Goal: Task Accomplishment & Management: Complete application form

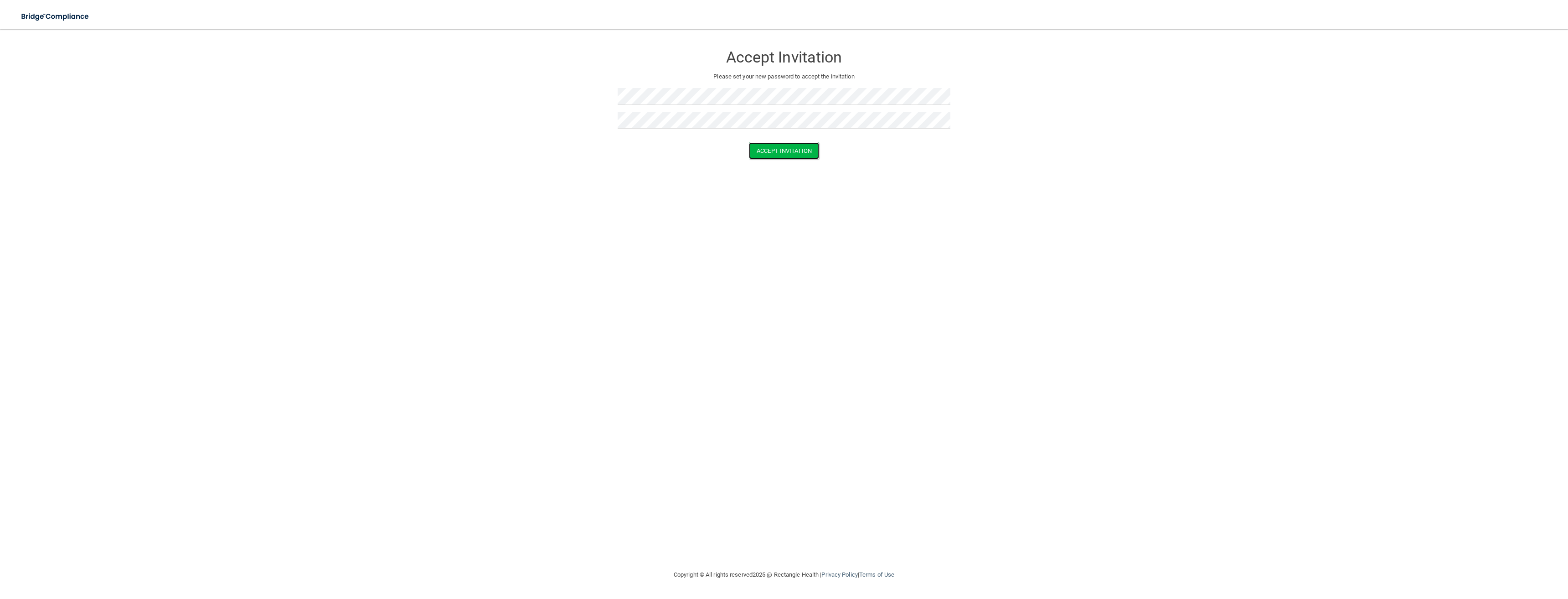
click at [623, 154] on button "Accept Invitation" at bounding box center [784, 150] width 70 height 17
click at [623, 163] on button "Accept Invitation" at bounding box center [784, 163] width 70 height 17
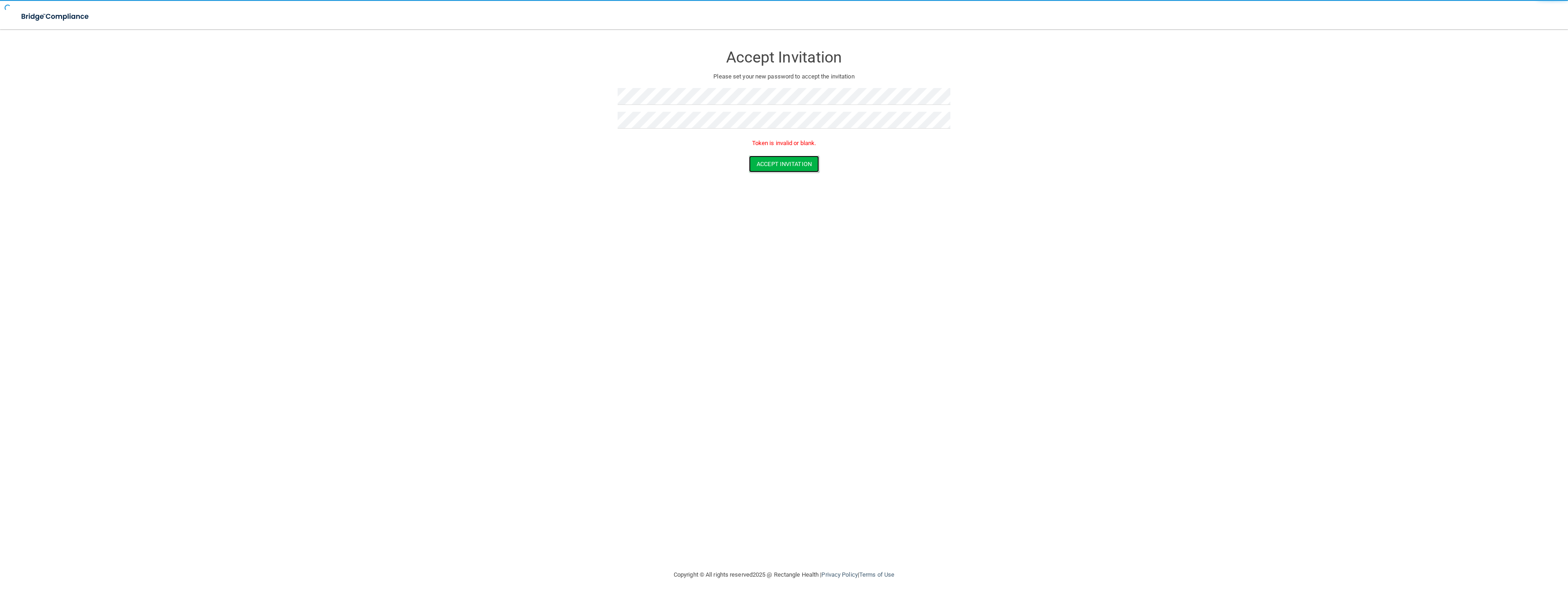
click at [623, 163] on button "Accept Invitation" at bounding box center [784, 163] width 70 height 17
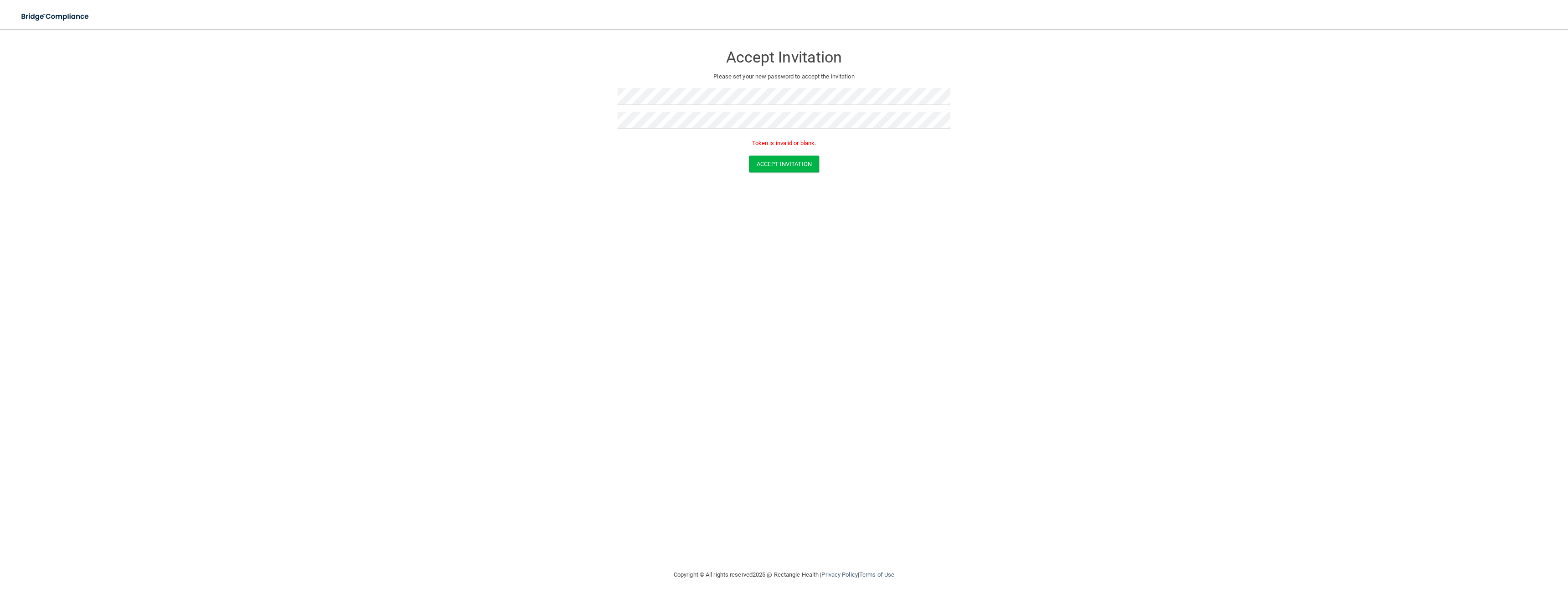
click at [623, 109] on div at bounding box center [784, 100] width 333 height 24
click at [605, 101] on form "Accept Invitation Please set your new password to accept the invitation Token i…" at bounding box center [784, 111] width 1532 height 145
click at [623, 266] on div "Accept Invitation Please set your new password to accept the invitation Passwor…" at bounding box center [784, 300] width 1532 height 522
click at [589, 98] on form "Accept Invitation Please set your new password to accept the invitation Accept …" at bounding box center [784, 104] width 1532 height 132
click at [472, 89] on form "Accept Invitation Please set your new password to accept the invitation Accept …" at bounding box center [784, 104] width 1532 height 132
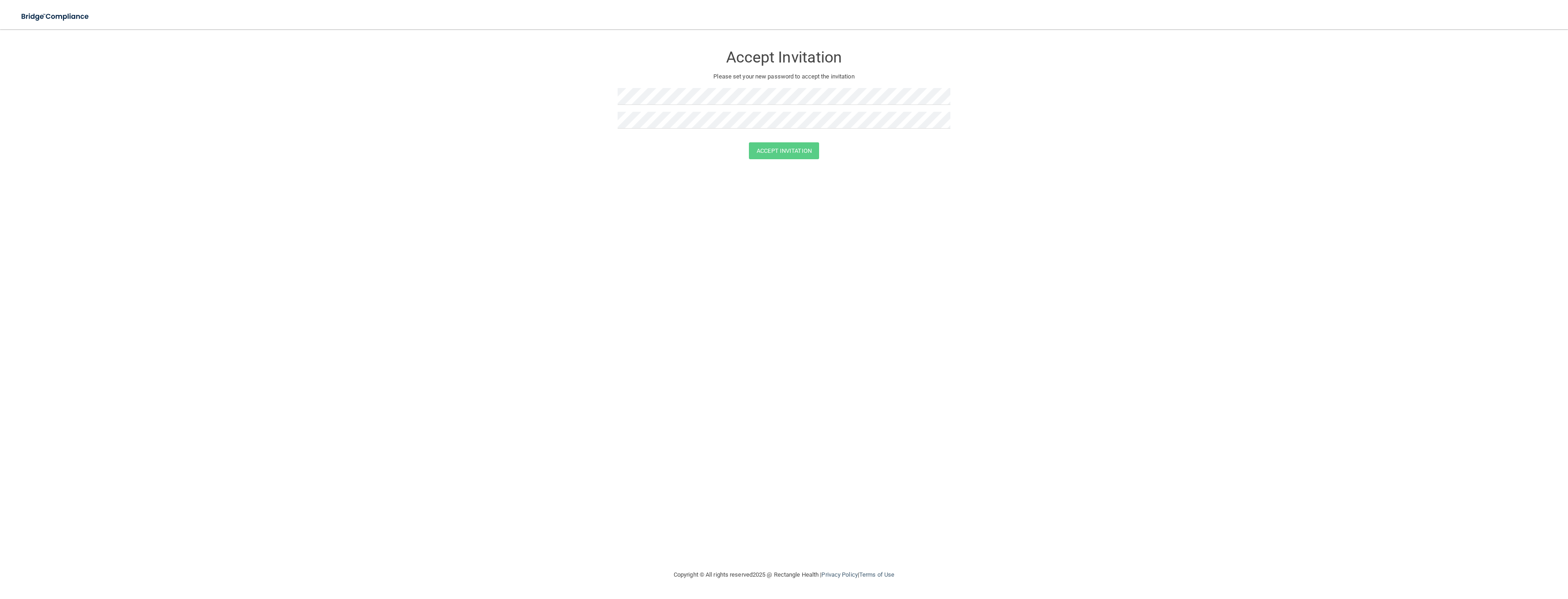
click at [752, 249] on div "Accept Invitation Please set your new password to accept the invitation Accept …" at bounding box center [784, 300] width 1532 height 522
click at [591, 91] on form "Accept Invitation Please set your new password to accept the invitation Accept …" at bounding box center [784, 104] width 1532 height 132
click at [729, 223] on div "Accept Invitation Please set your new password to accept the invitation Accept …" at bounding box center [784, 300] width 1532 height 522
click at [774, 150] on button "Accept Invitation" at bounding box center [784, 150] width 70 height 17
click at [706, 225] on div "Accept Invitation Please set your new password to accept the invitation Token i…" at bounding box center [784, 300] width 1532 height 522
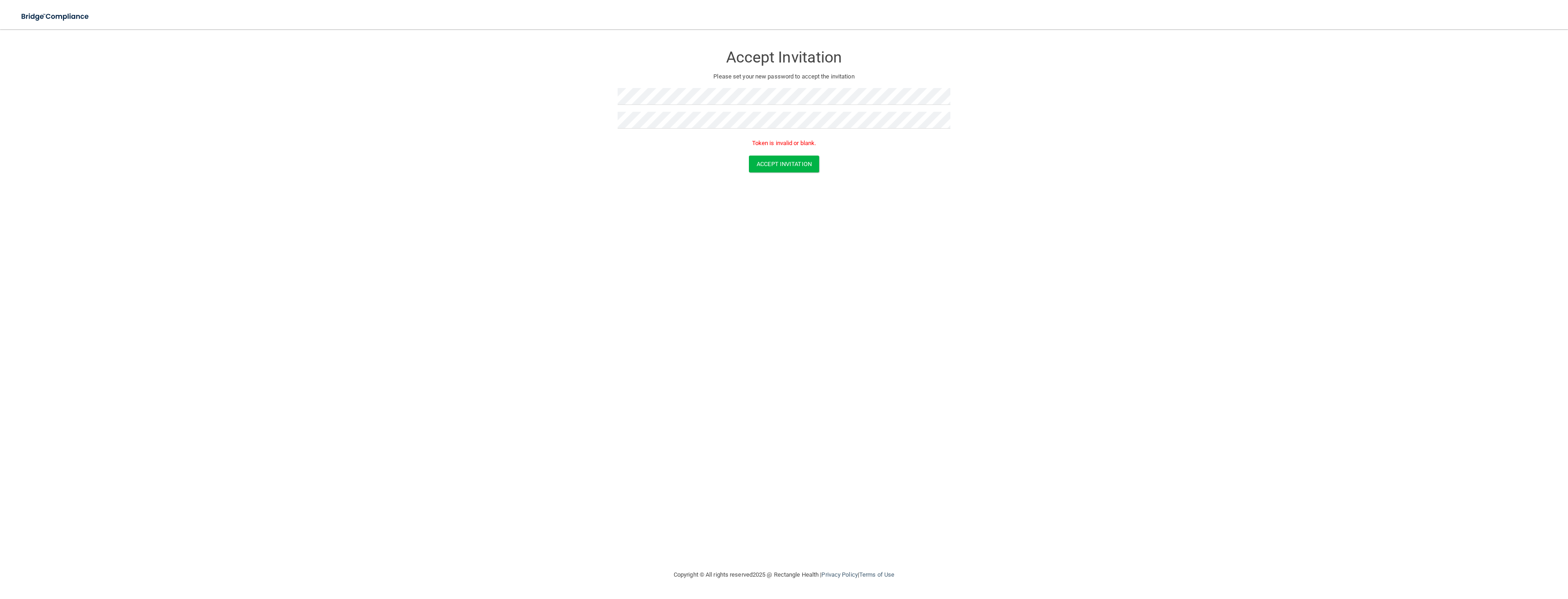
click at [690, 106] on div at bounding box center [784, 100] width 333 height 24
click at [649, 184] on div "Password minimum length is 8 Passwords have to match Token is invalid or blank." at bounding box center [784, 161] width 333 height 51
click at [796, 240] on div "Accept Invitation Please set your new password to accept the invitation Passwor…" at bounding box center [784, 300] width 1532 height 522
click at [686, 109] on div at bounding box center [784, 100] width 333 height 24
click at [668, 216] on div "Accept Invitation Please set your new password to accept the invitation Token i…" at bounding box center [784, 300] width 1532 height 522
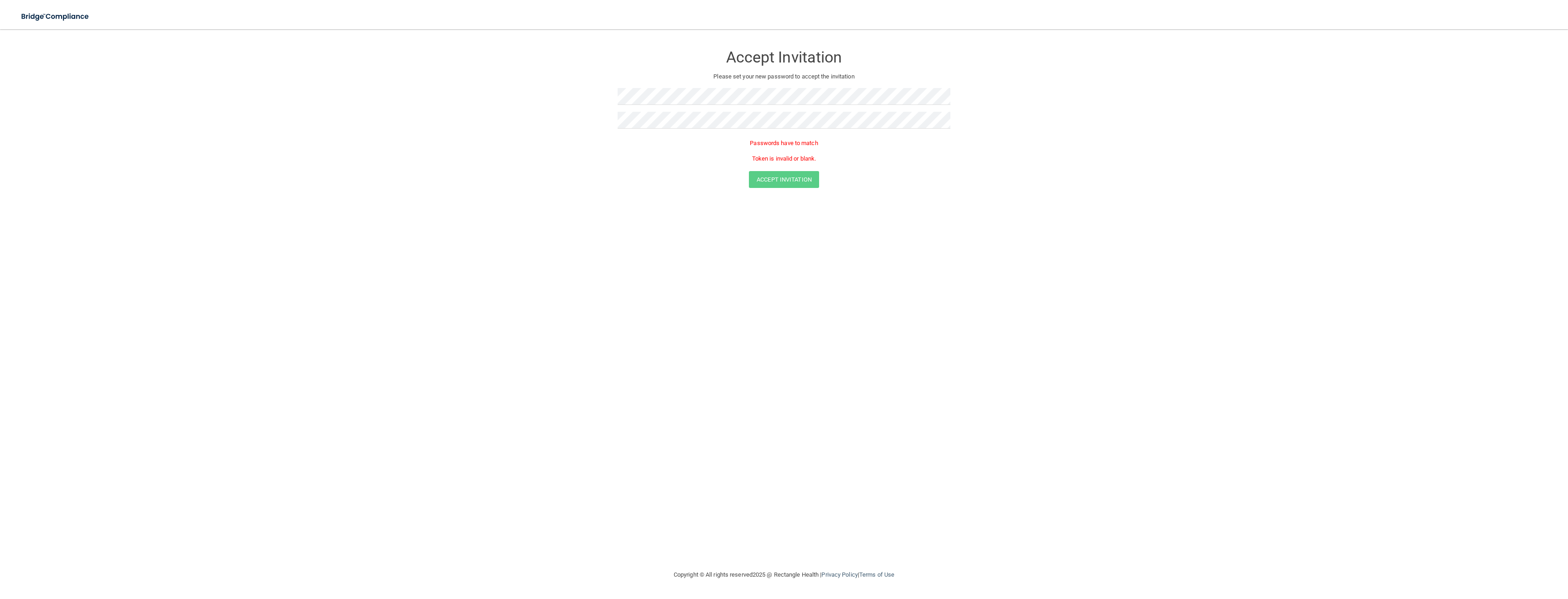
click at [652, 256] on div "Accept Invitation Please set your new password to accept the invitation Passwor…" at bounding box center [784, 300] width 1532 height 522
click at [599, 97] on form "Accept Invitation Please set your new password to accept the invitation Passwor…" at bounding box center [784, 119] width 1532 height 161
click at [679, 203] on div "Accept Invitation Please set your new password to accept the invitation Token i…" at bounding box center [784, 300] width 1532 height 522
click at [782, 159] on button "Accept Invitation" at bounding box center [784, 163] width 70 height 17
click at [783, 163] on button "Accept Invitation" at bounding box center [784, 163] width 70 height 17
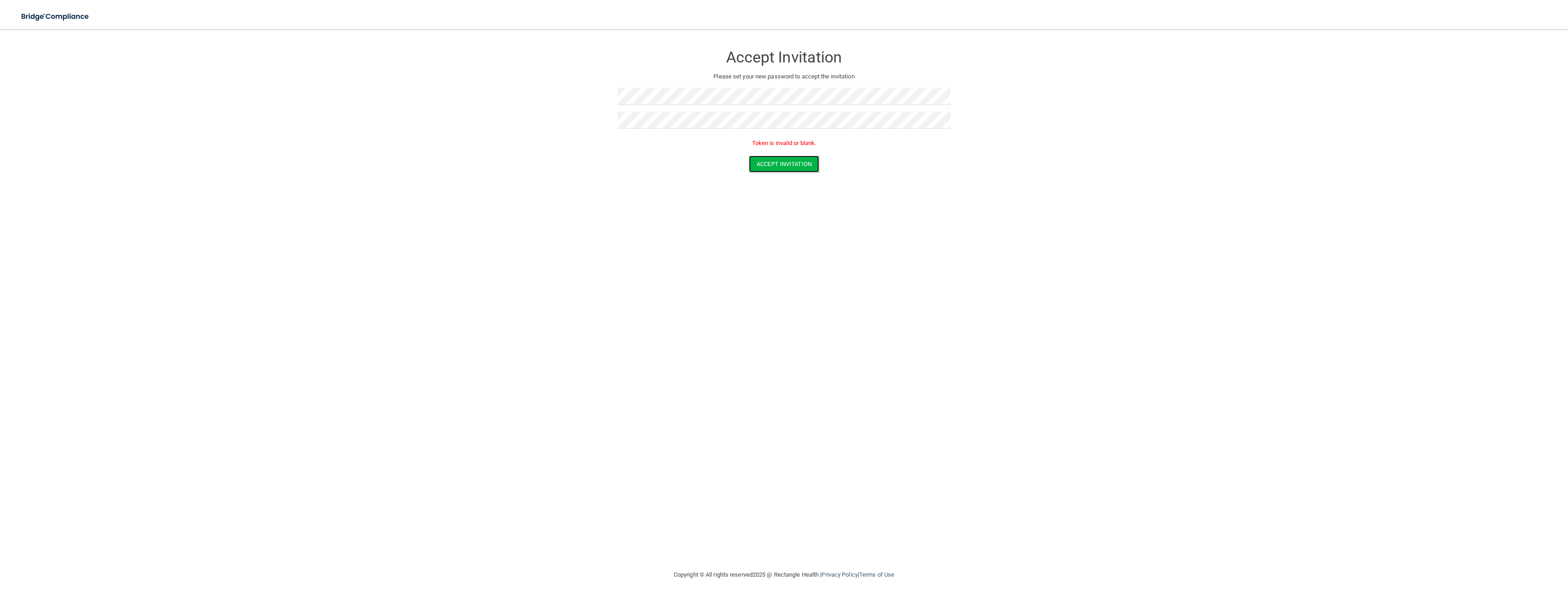
click at [783, 163] on button "Accept Invitation" at bounding box center [784, 163] width 70 height 17
click at [800, 199] on button "Reset Password" at bounding box center [784, 203] width 66 height 17
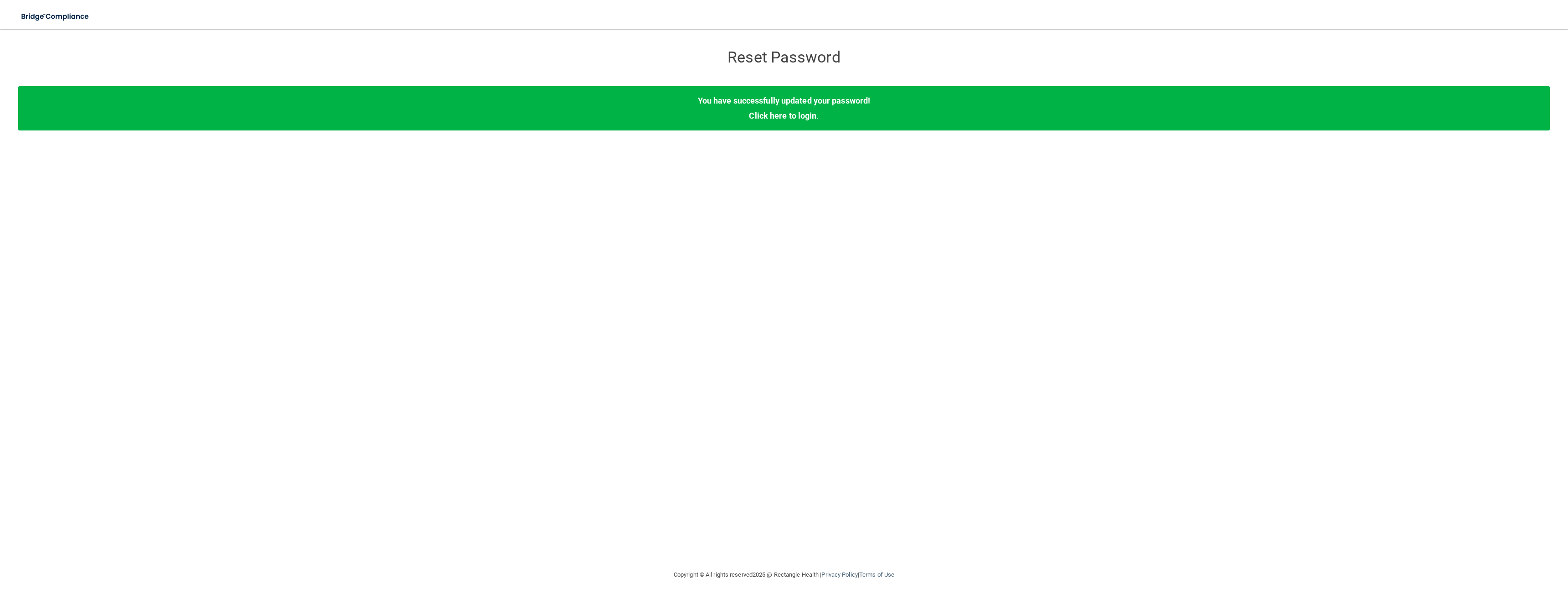
click at [787, 115] on link "Click here to login" at bounding box center [783, 115] width 67 height 10
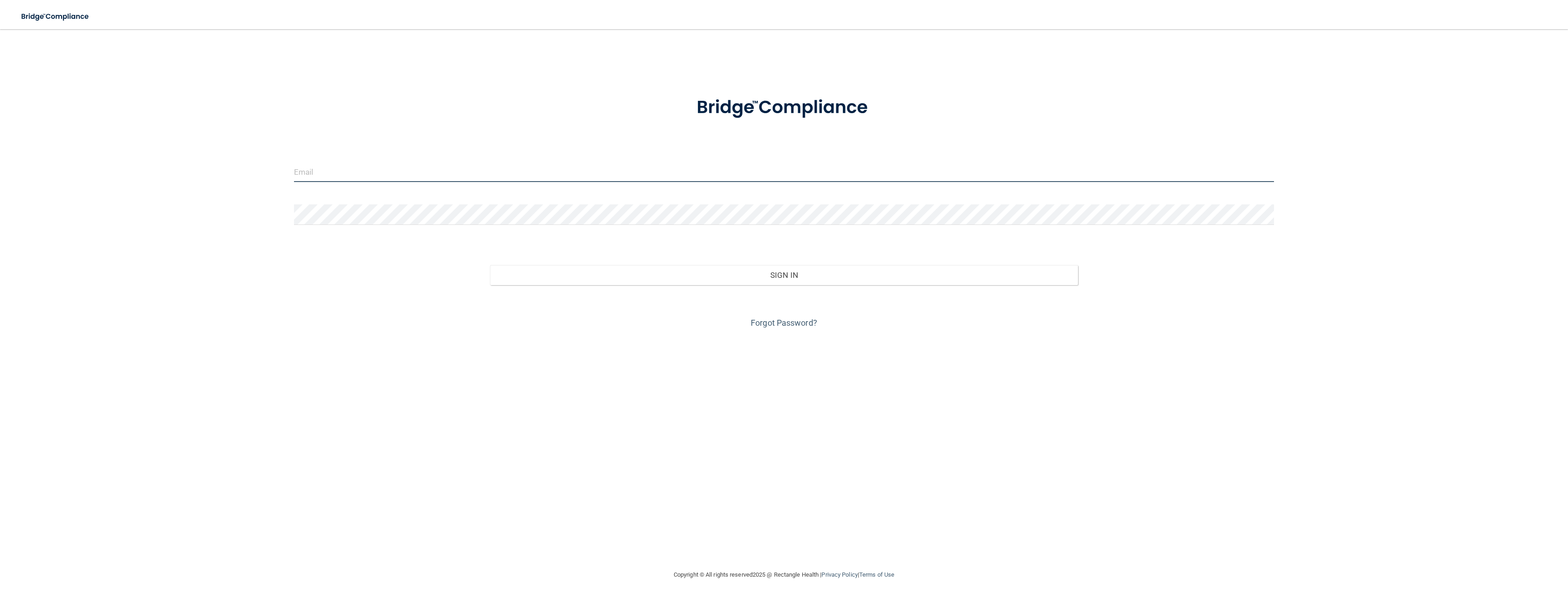
click at [576, 178] on input "email" at bounding box center [783, 172] width 980 height 21
click at [367, 169] on input "email" at bounding box center [783, 172] width 980 height 21
type input "[EMAIL_ADDRESS][DOMAIN_NAME]"
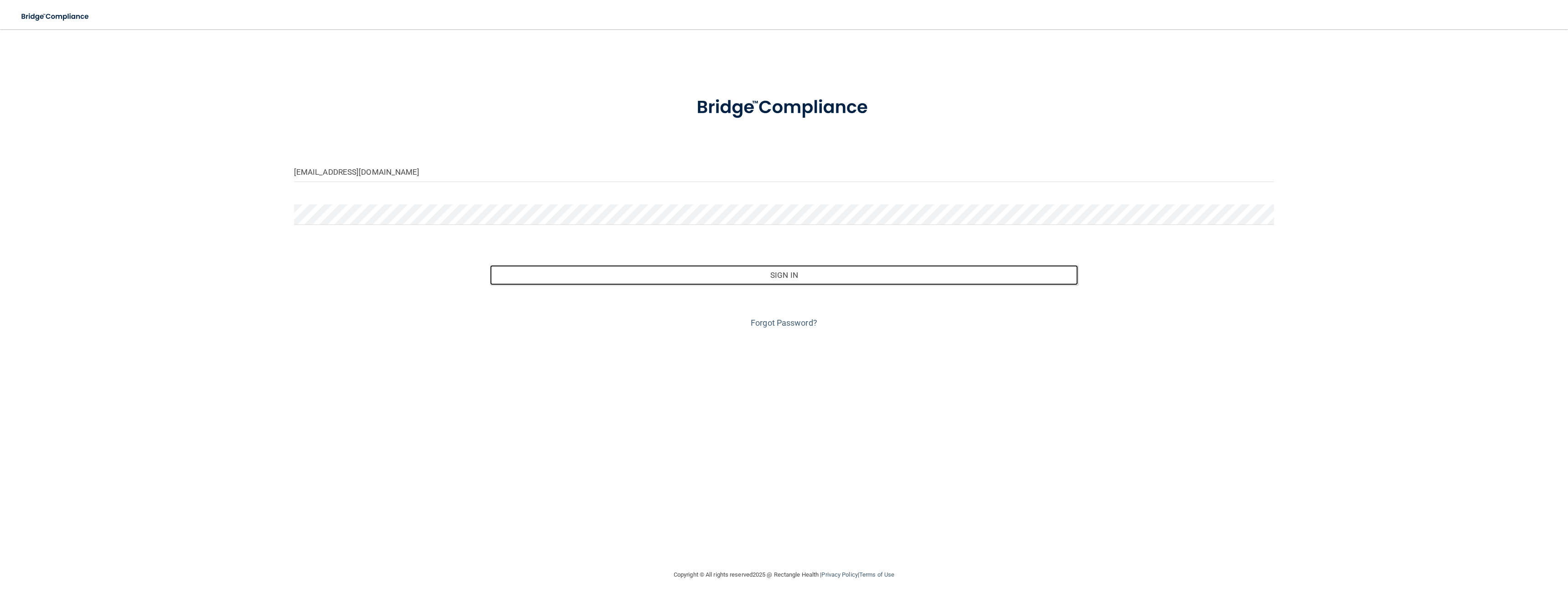
click at [792, 278] on button "Sign In" at bounding box center [784, 275] width 588 height 20
